Goal: Task Accomplishment & Management: Use online tool/utility

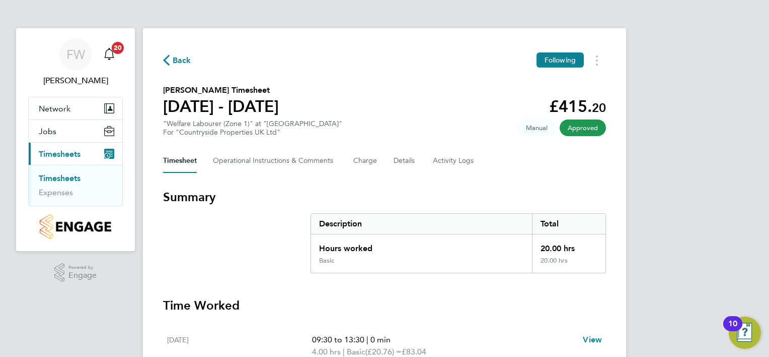
click at [69, 181] on link "Timesheets" at bounding box center [60, 178] width 42 height 10
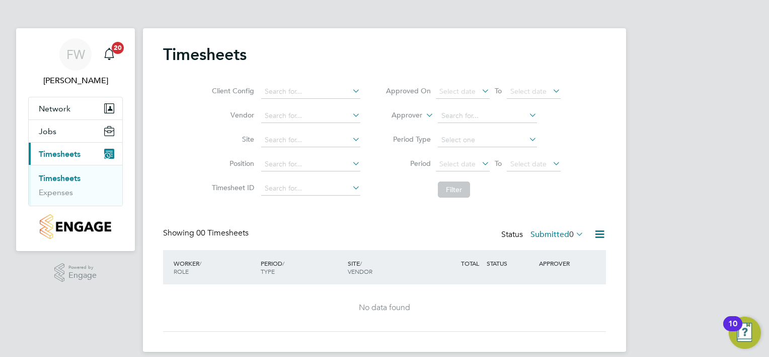
click at [69, 179] on link "Timesheets" at bounding box center [60, 178] width 42 height 10
click at [82, 150] on button "Current page: Timesheets" at bounding box center [76, 154] width 94 height 22
